Goal: Transaction & Acquisition: Subscribe to service/newsletter

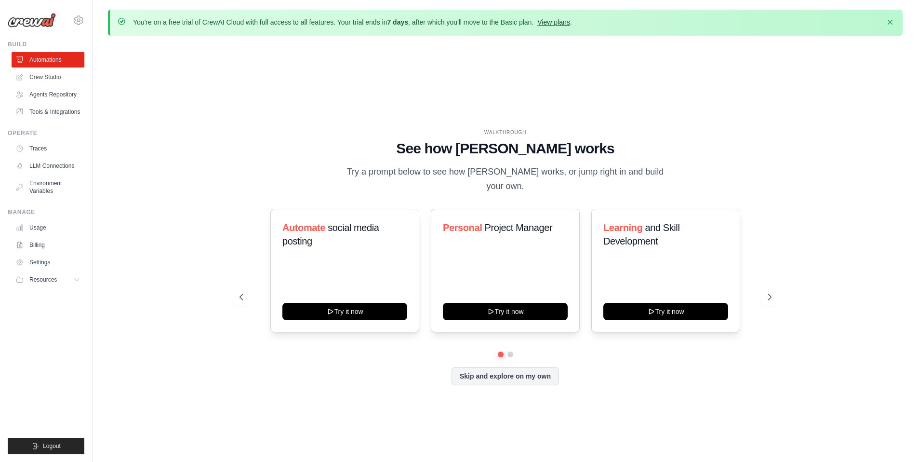
click at [565, 23] on link "View plans" at bounding box center [553, 22] width 32 height 8
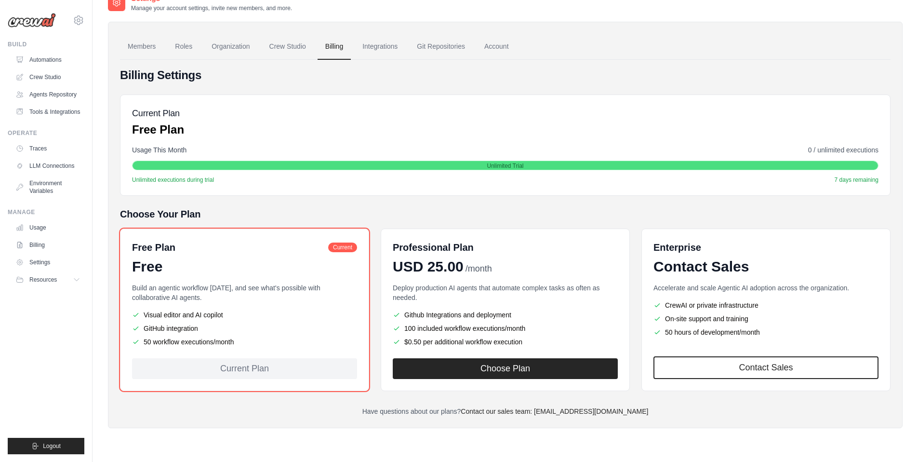
scroll to position [53, 0]
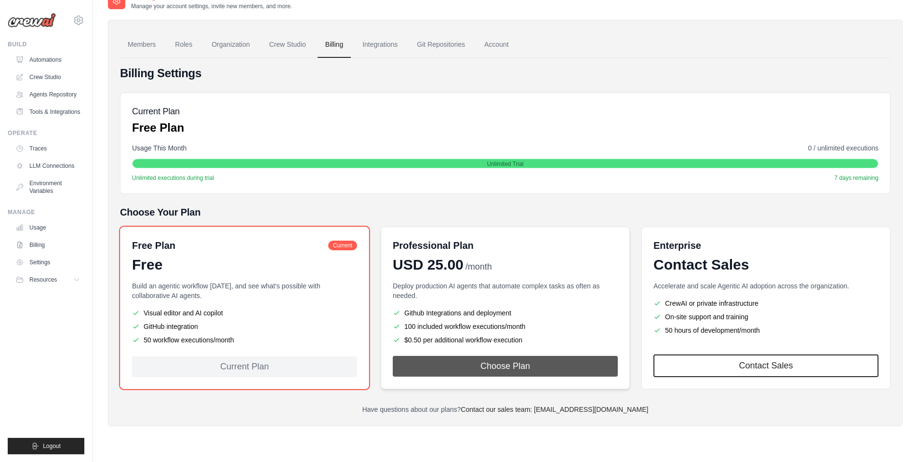
click at [500, 370] on button "Choose Plan" at bounding box center [505, 366] width 225 height 21
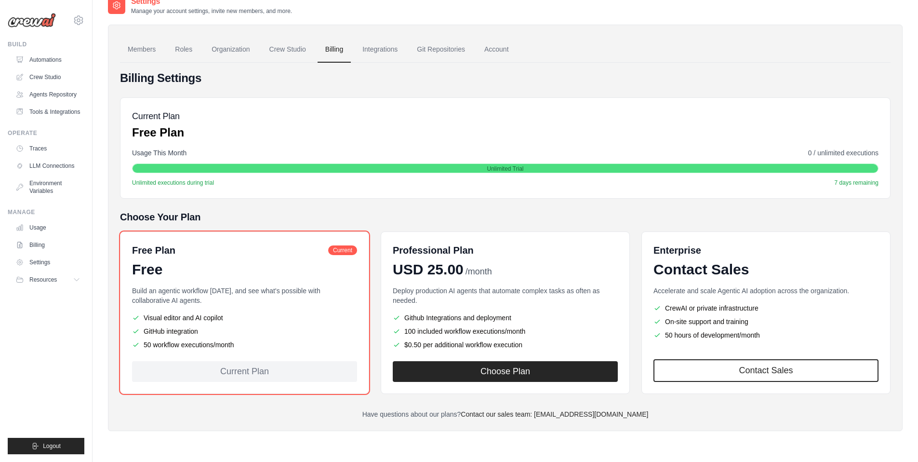
scroll to position [53, 0]
